Goal: Information Seeking & Learning: Check status

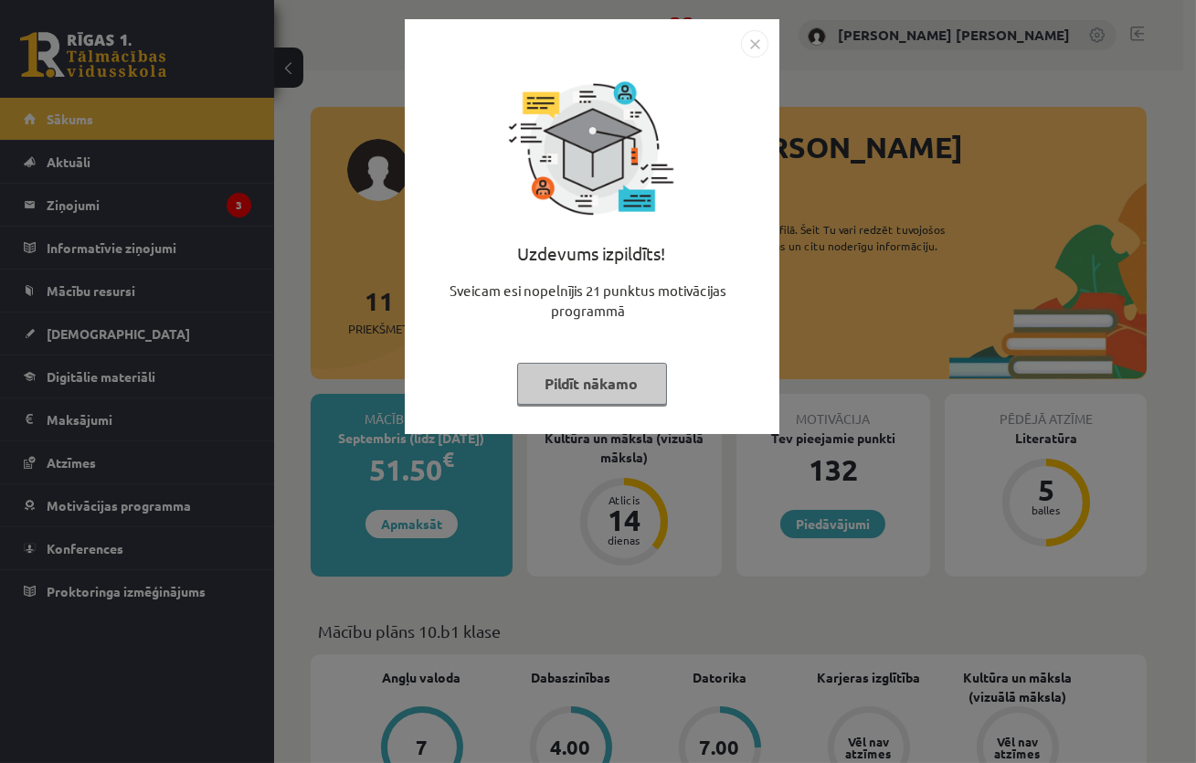
drag, startPoint x: 883, startPoint y: 247, endPoint x: 658, endPoint y: 191, distance: 231.6
click at [876, 247] on div "Uzdevums izpildīts! Sveicam esi nopelnījis 21 punktus motivācijas programmā Pil…" at bounding box center [598, 381] width 1196 height 763
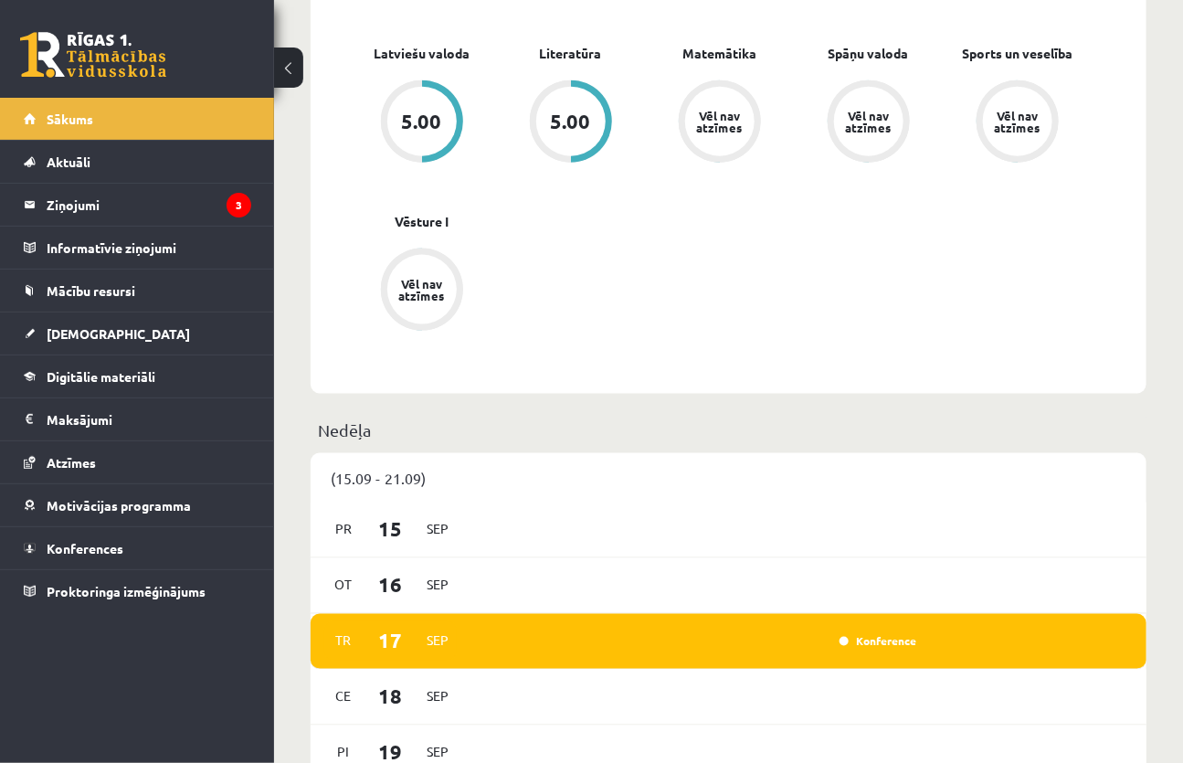
scroll to position [831, 0]
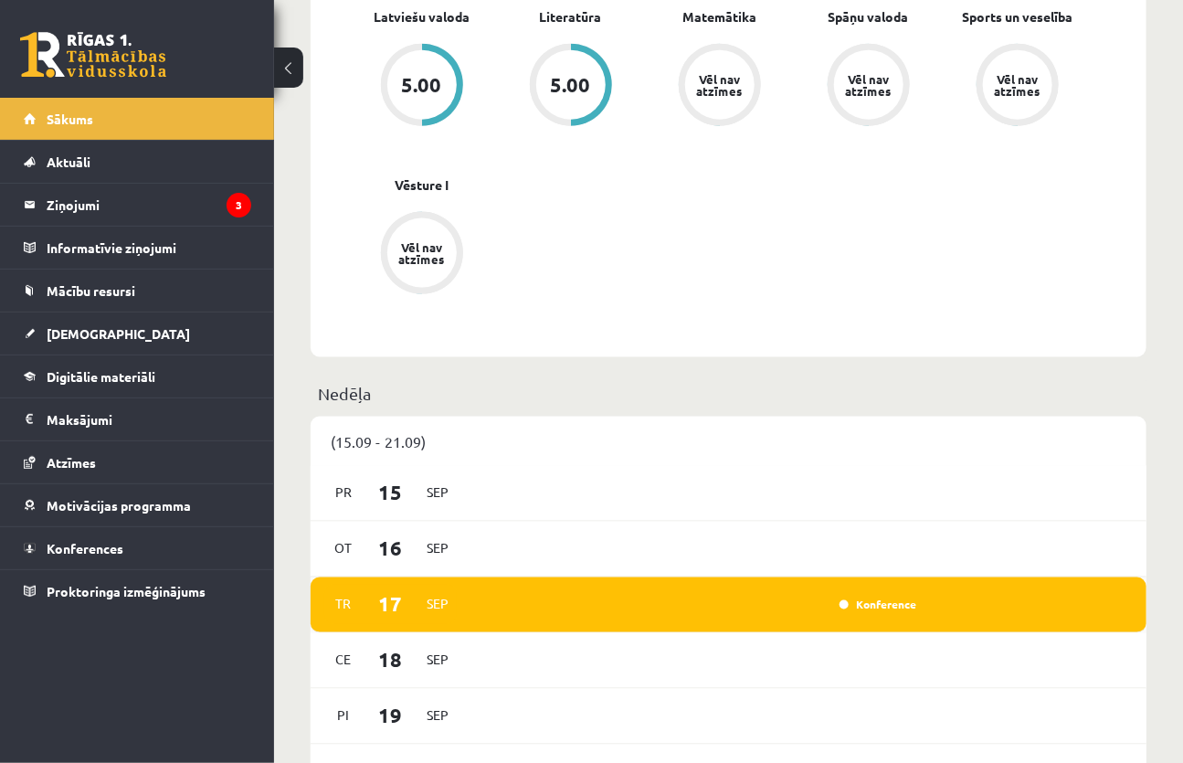
click at [843, 596] on div "Konference" at bounding box center [876, 605] width 91 height 18
click at [854, 598] on link "Konference" at bounding box center [878, 605] width 77 height 15
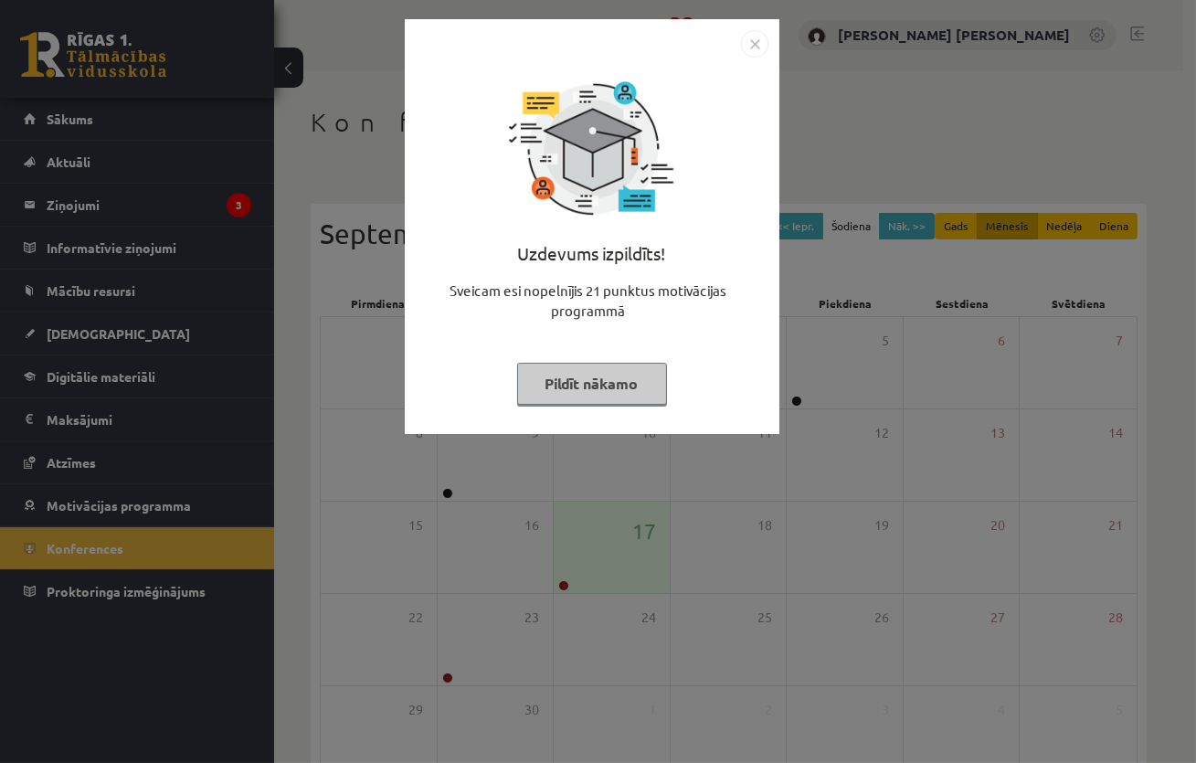
click at [876, 384] on div "Uzdevums izpildīts! Sveicam esi nopelnījis 21 punktus motivācijas programmā Pil…" at bounding box center [598, 381] width 1196 height 763
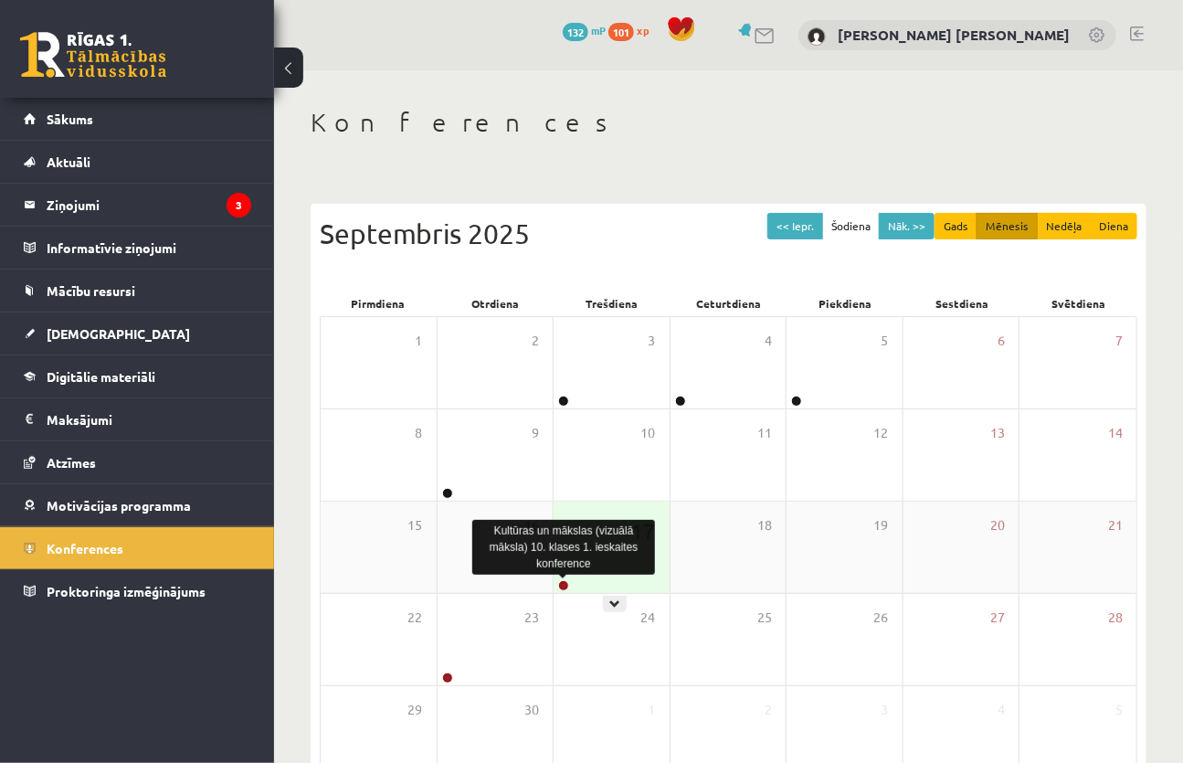
click at [559, 587] on link at bounding box center [563, 585] width 11 height 11
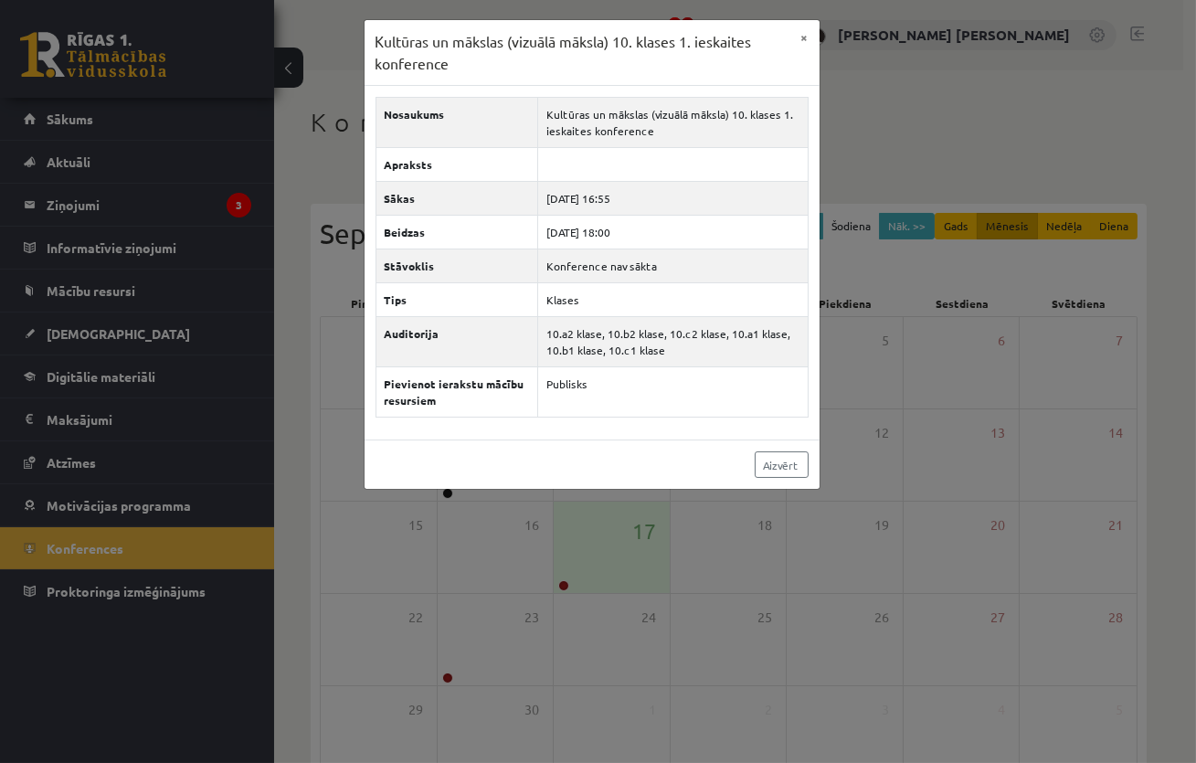
click at [627, 581] on div "Kultūras un mākslas (vizuālā māksla) 10. klases 1. ieskaites konference × Nosau…" at bounding box center [598, 381] width 1196 height 763
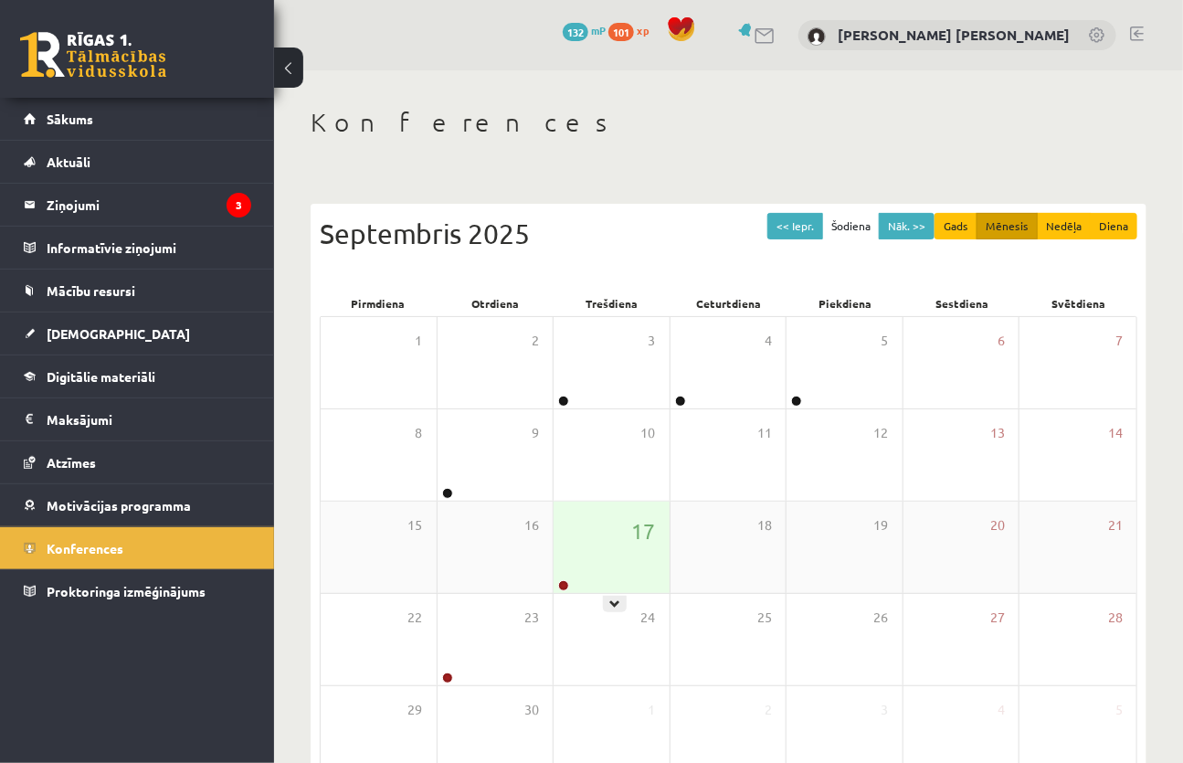
click at [569, 583] on div at bounding box center [562, 586] width 17 height 13
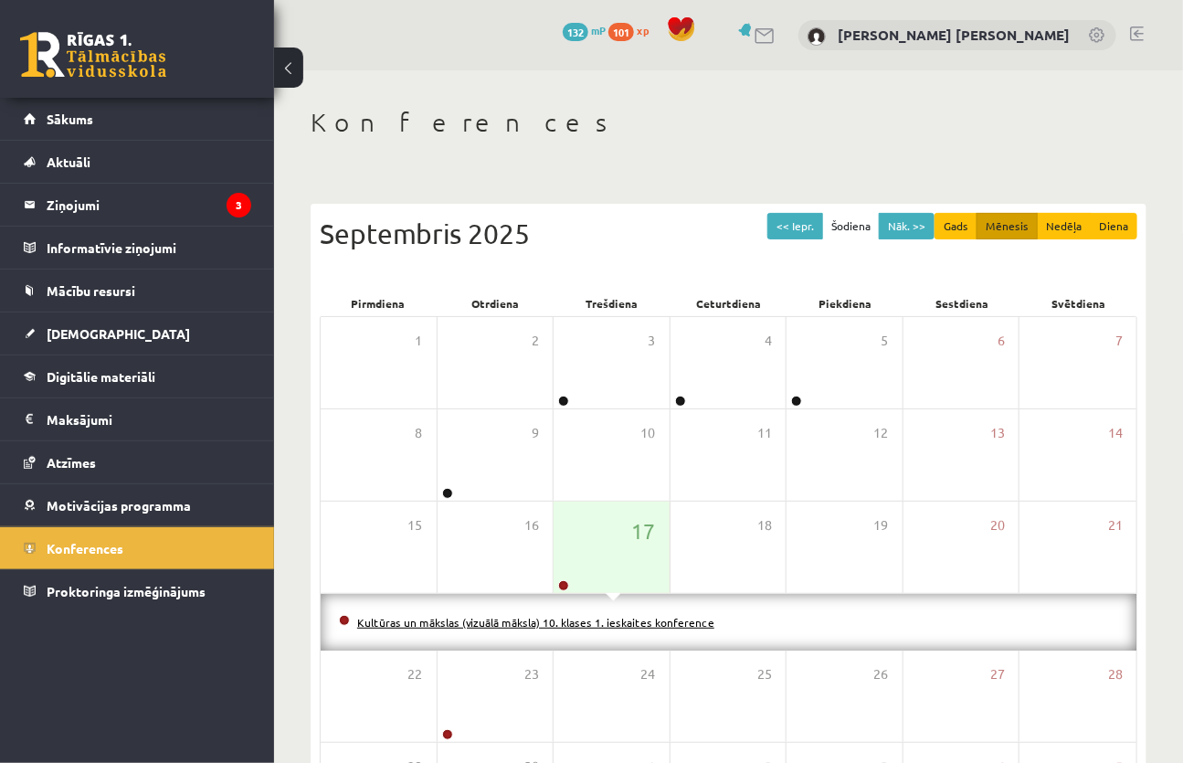
click at [567, 622] on link "Kultūras un mākslas (vizuālā māksla) 10. klases 1. ieskaites konference" at bounding box center [535, 622] width 357 height 15
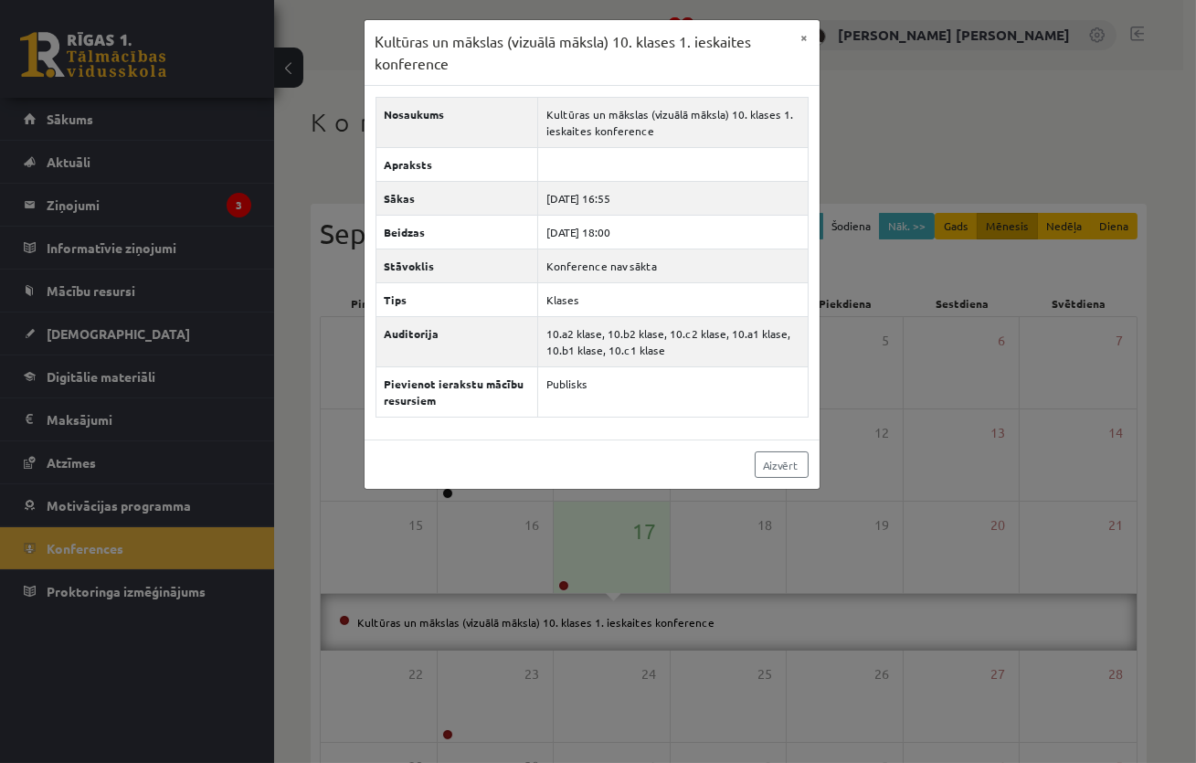
click at [567, 620] on div "Kultūras un mākslas (vizuālā māksla) 10. klases 1. ieskaites konference × Nosau…" at bounding box center [598, 381] width 1196 height 763
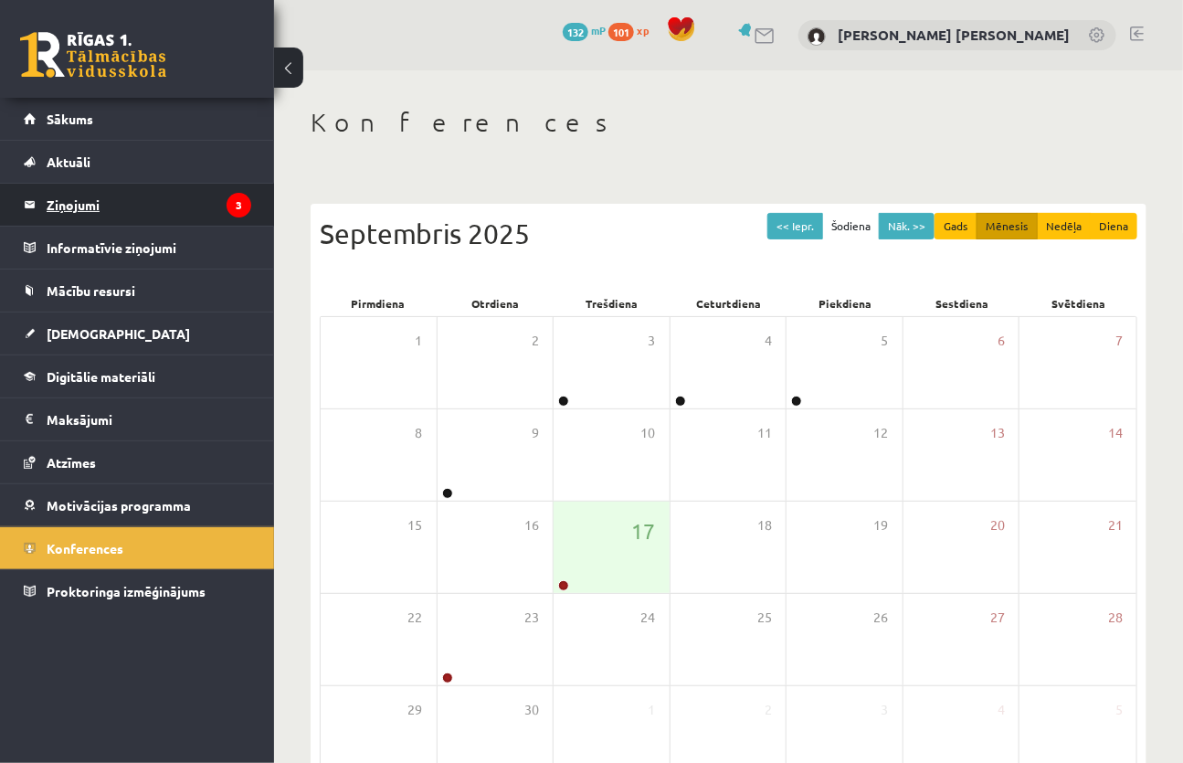
click at [62, 200] on legend "Ziņojumi 3" at bounding box center [149, 205] width 205 height 42
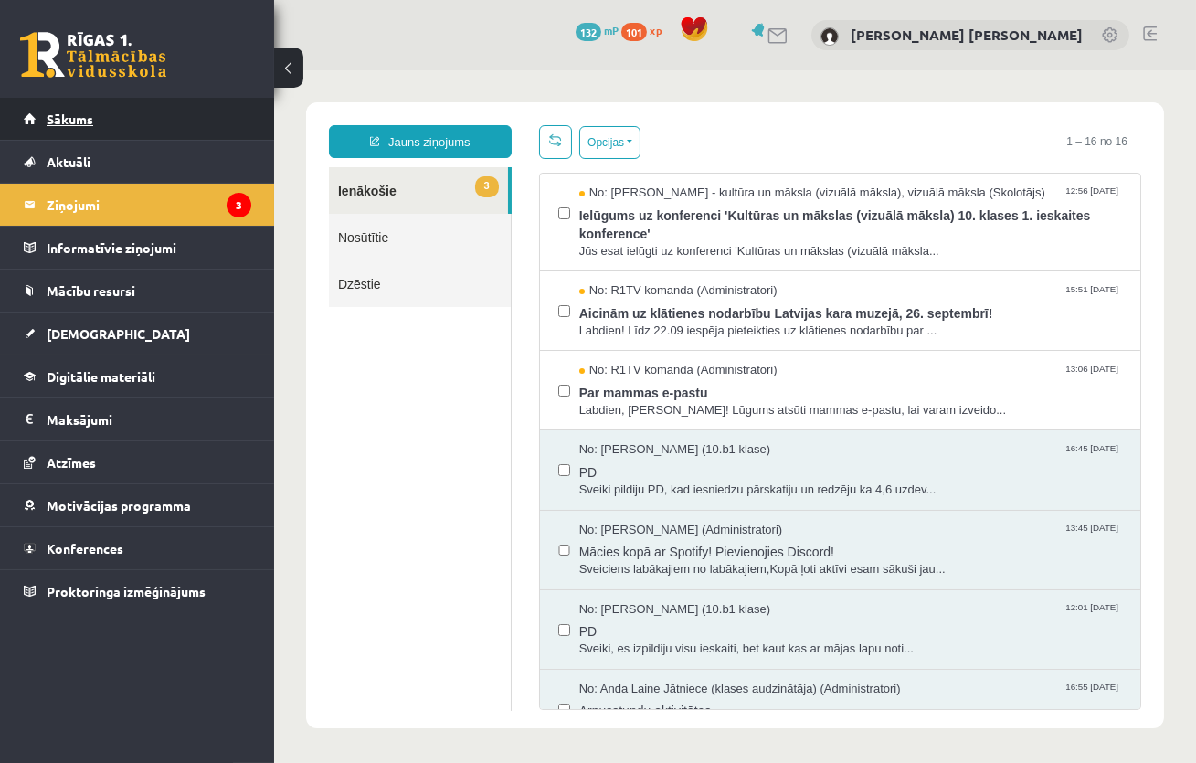
click at [73, 123] on span "Sākums" at bounding box center [70, 119] width 47 height 16
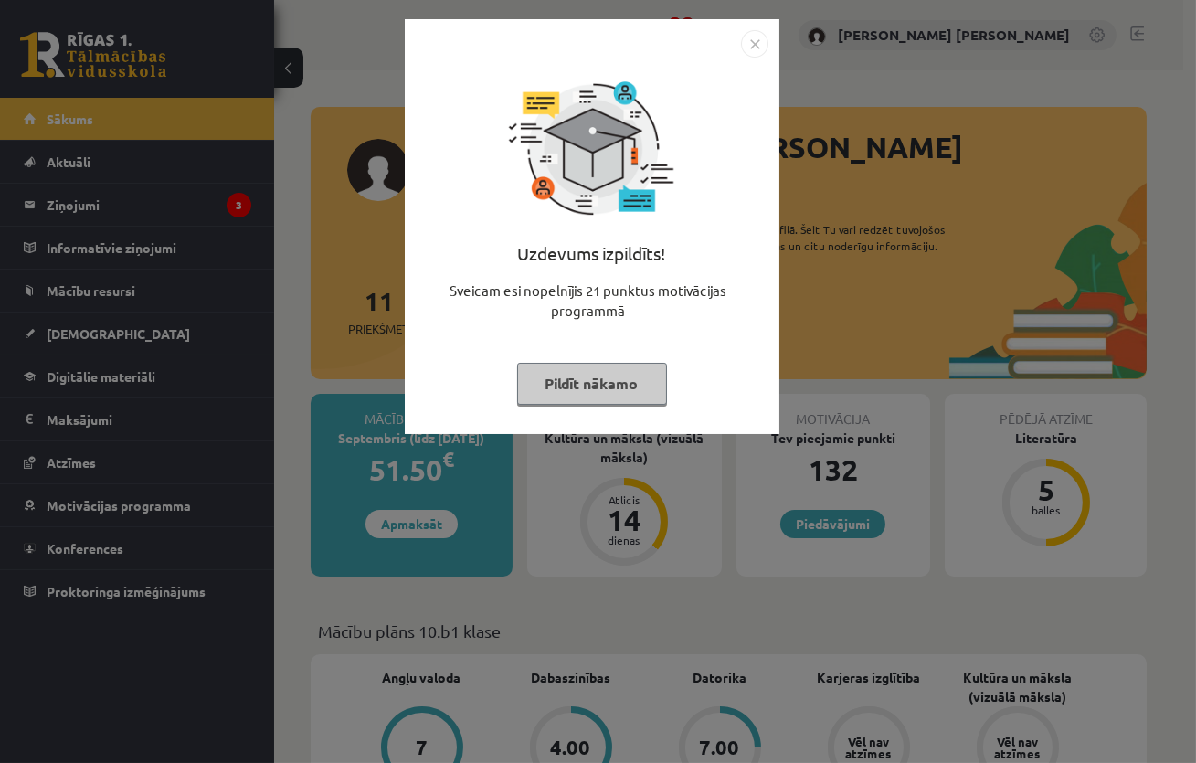
click at [758, 45] on img "Close" at bounding box center [754, 43] width 27 height 27
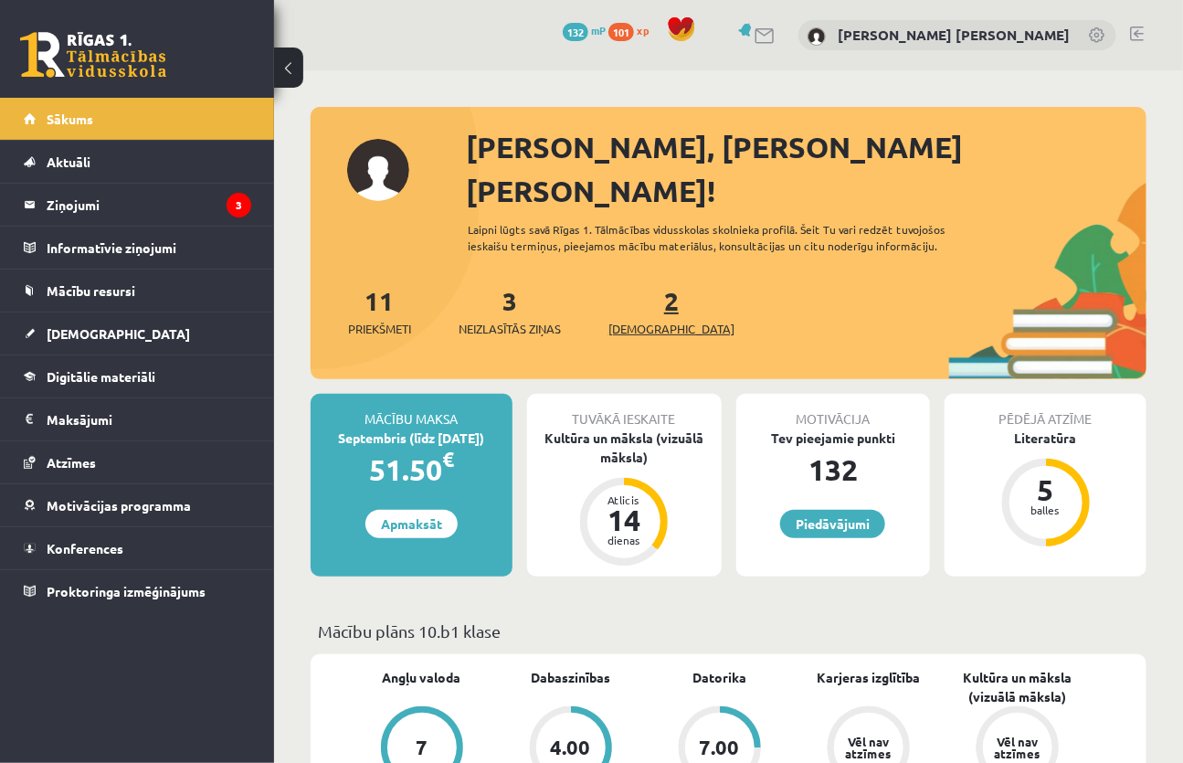
click at [635, 320] on span "[DEMOGRAPHIC_DATA]" at bounding box center [672, 329] width 126 height 18
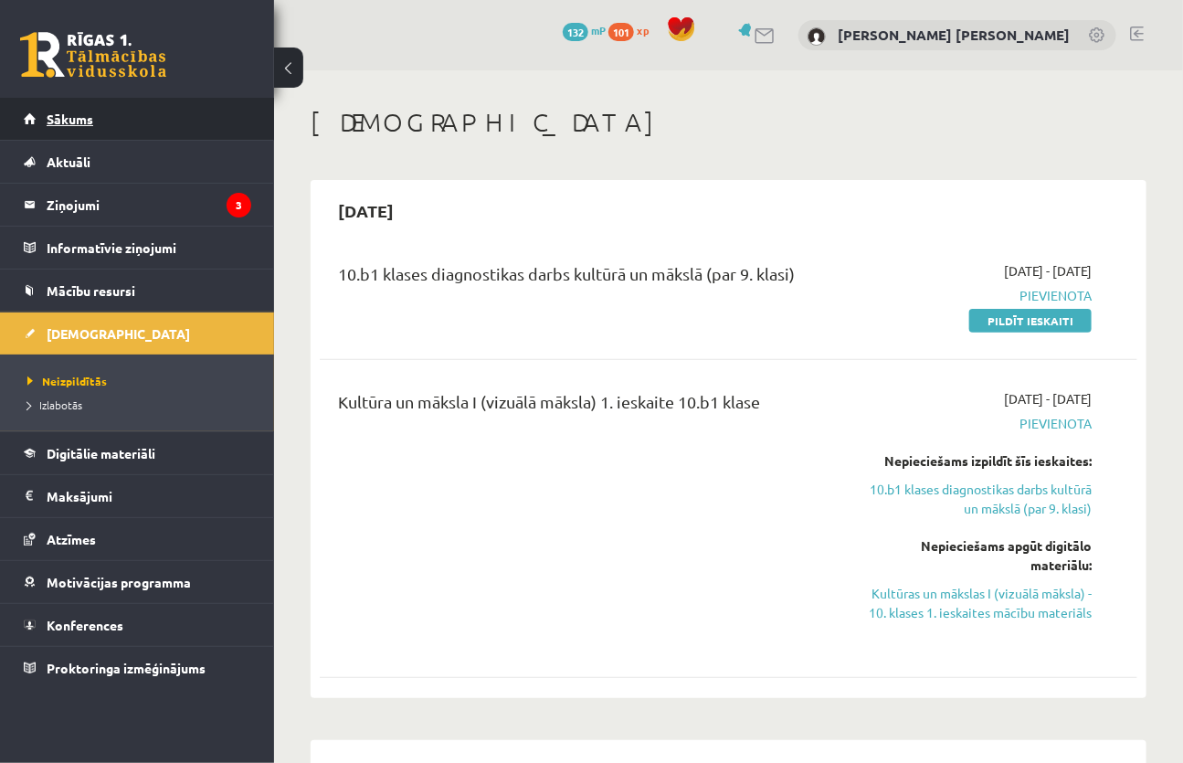
click at [71, 121] on span "Sākums" at bounding box center [70, 119] width 47 height 16
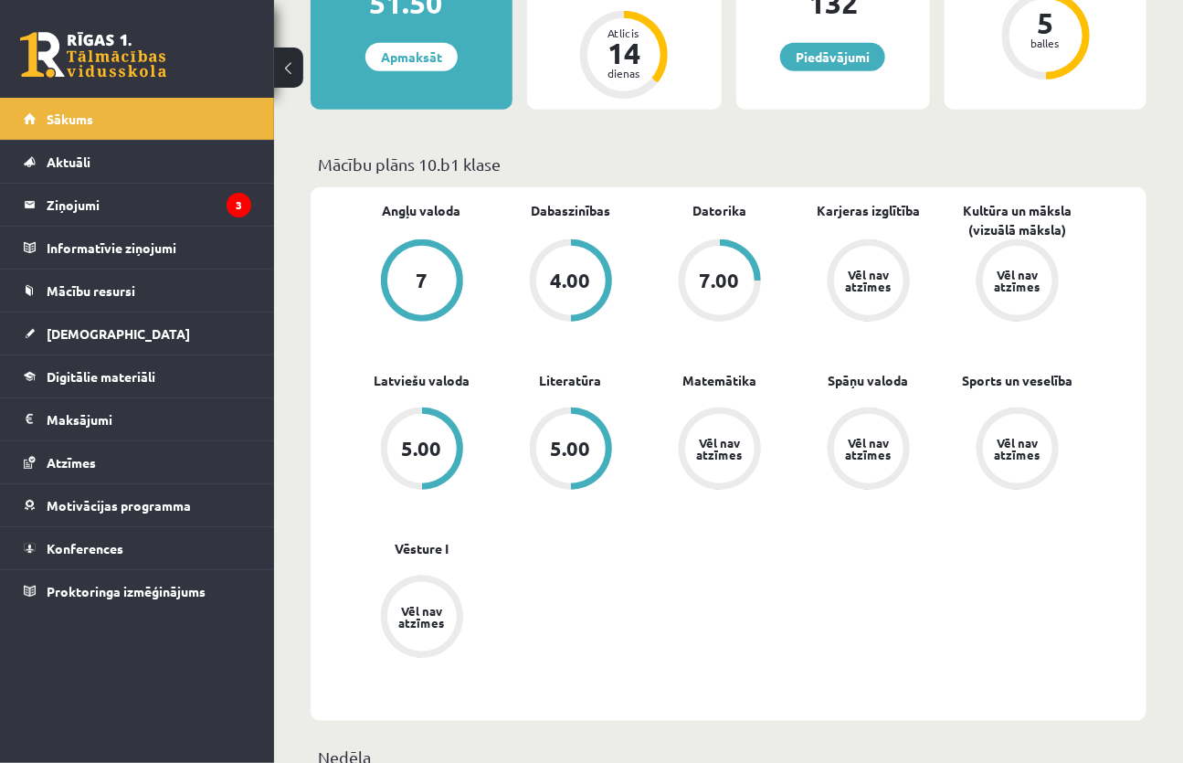
scroll to position [498, 0]
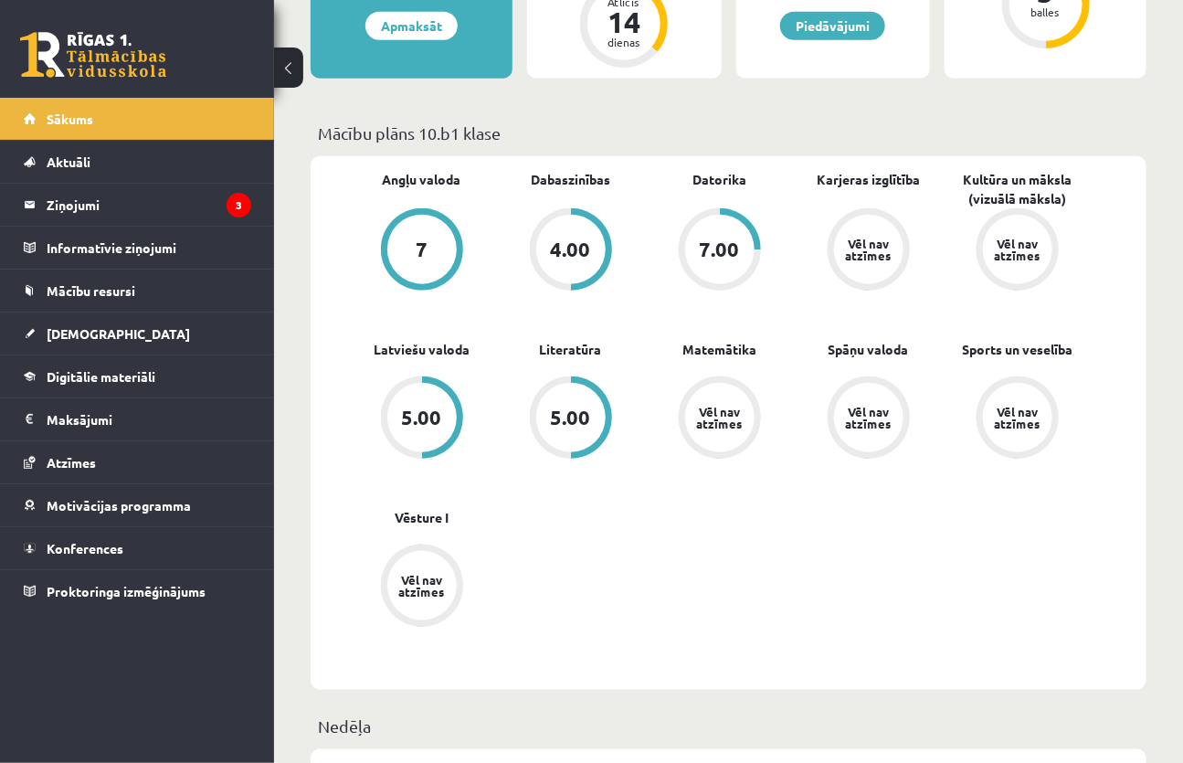
click at [730, 239] on div "7.00" at bounding box center [720, 249] width 40 height 20
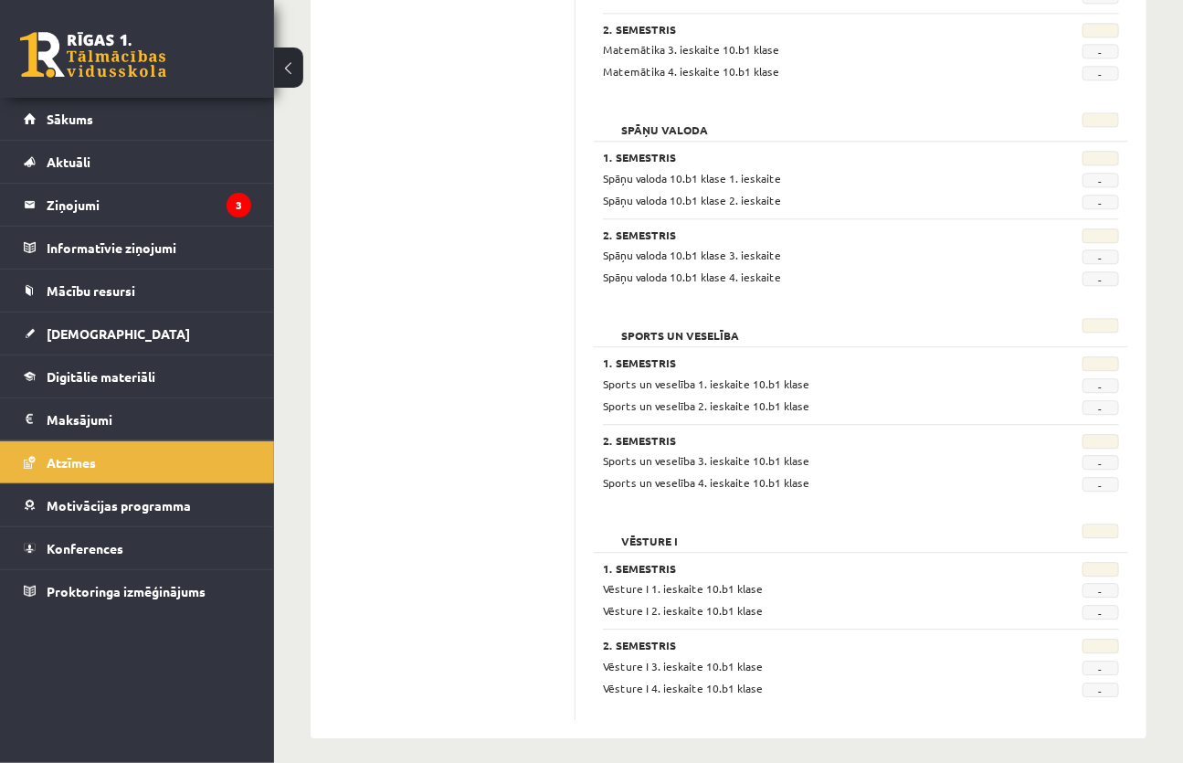
scroll to position [1635, 0]
